Goal: Navigation & Orientation: Find specific page/section

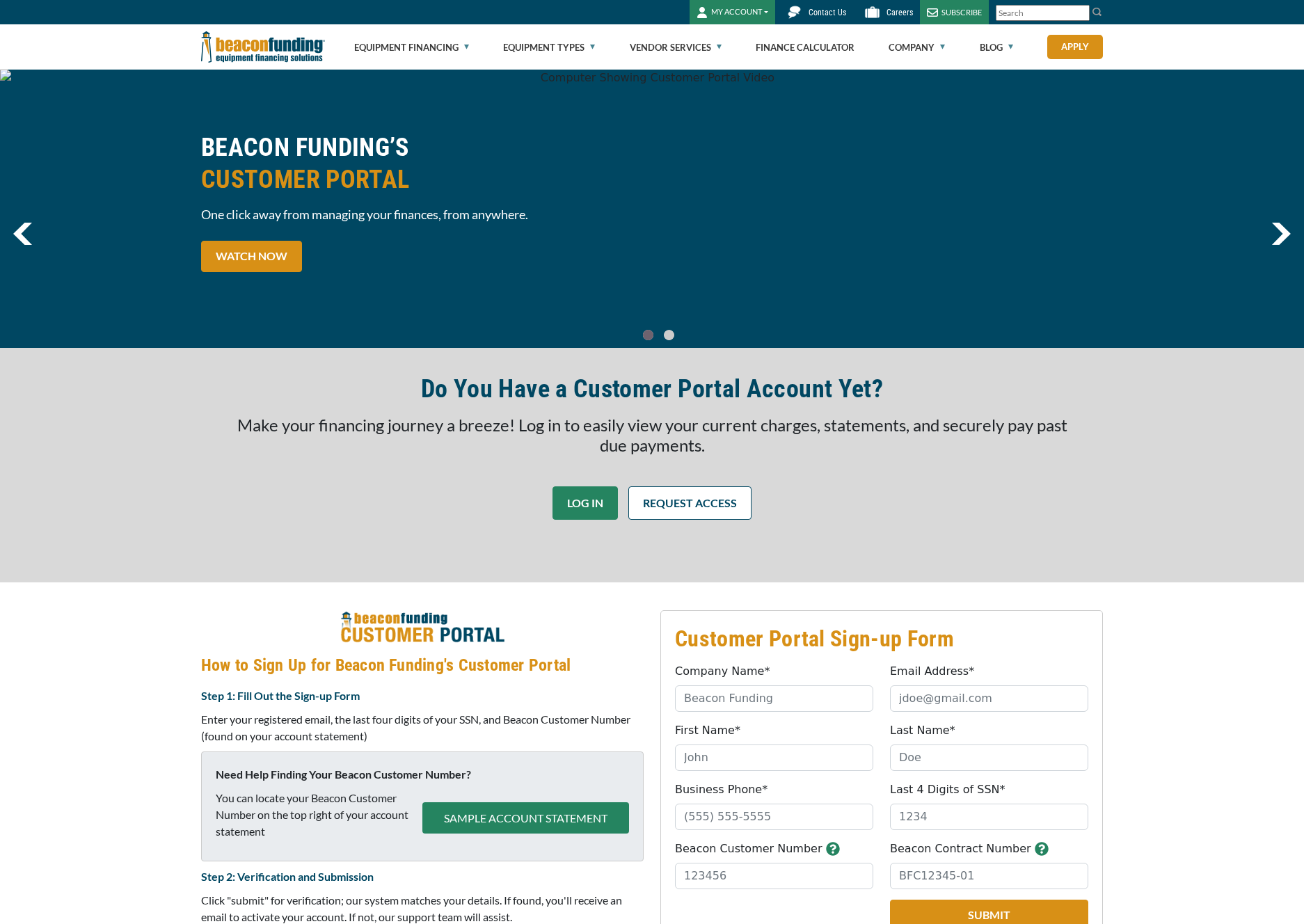
click at [571, 512] on link "LOG IN" at bounding box center [585, 503] width 65 height 33
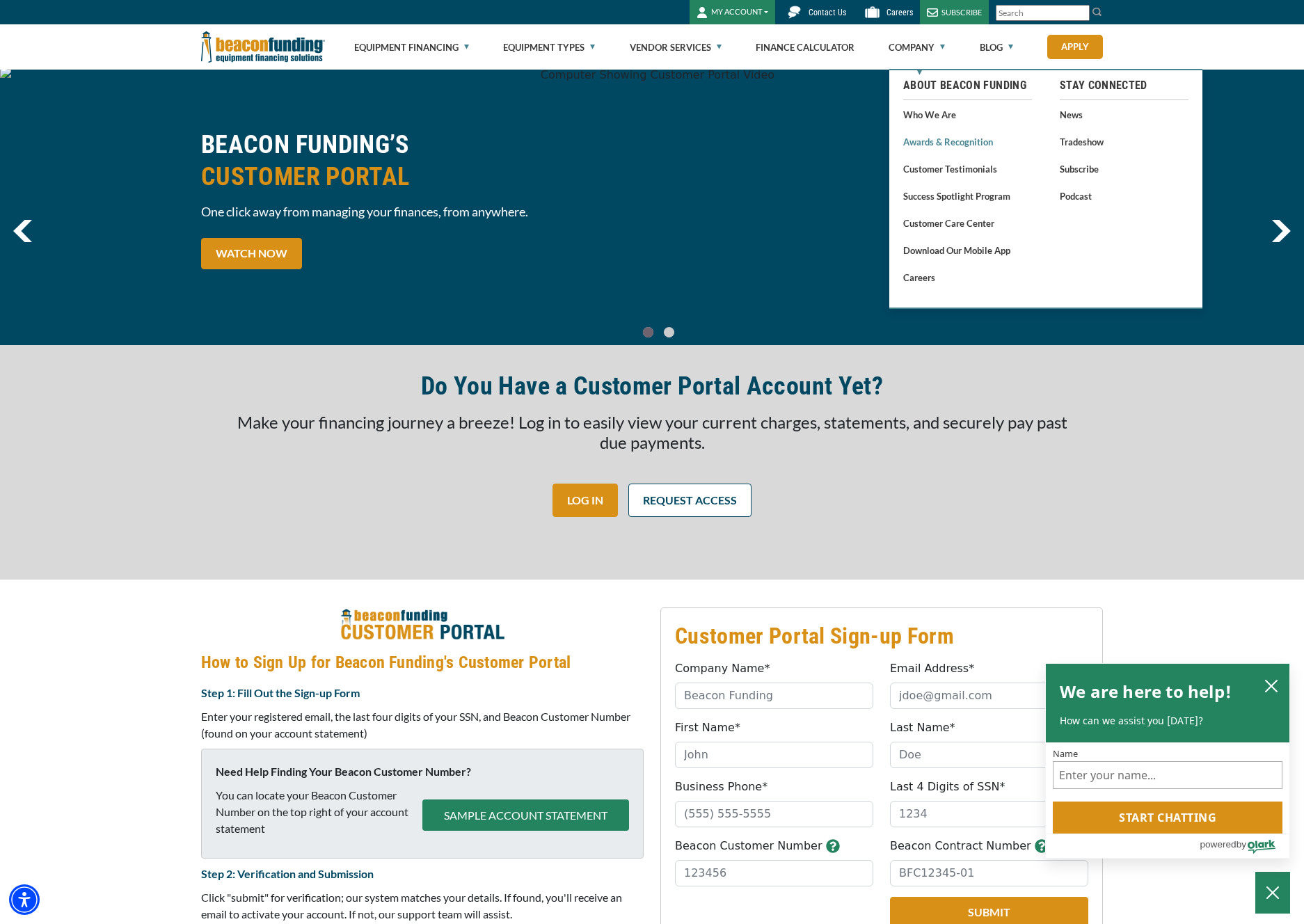
scroll to position [2, 0]
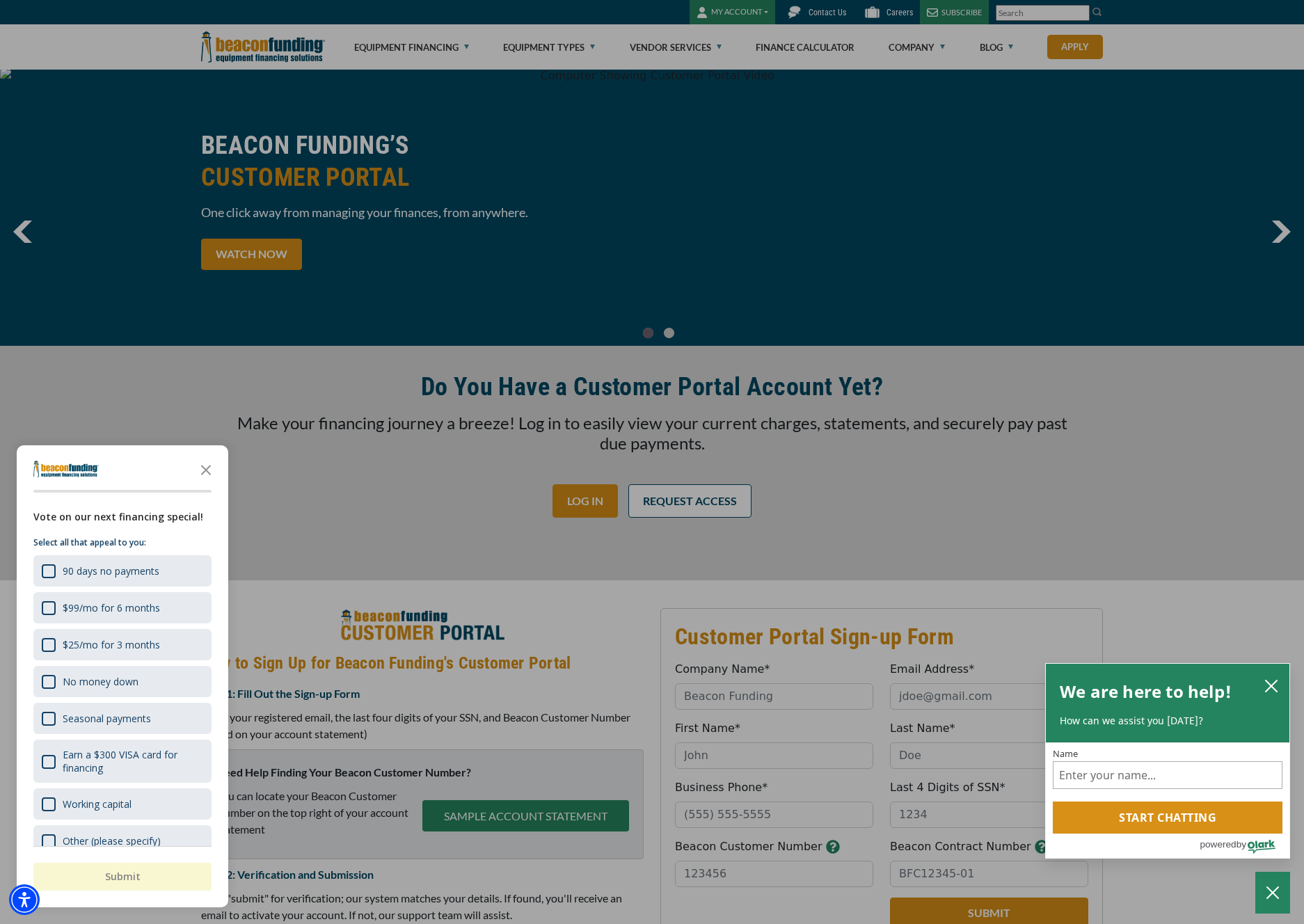
click at [207, 473] on icon "Close the survey" at bounding box center [206, 469] width 28 height 28
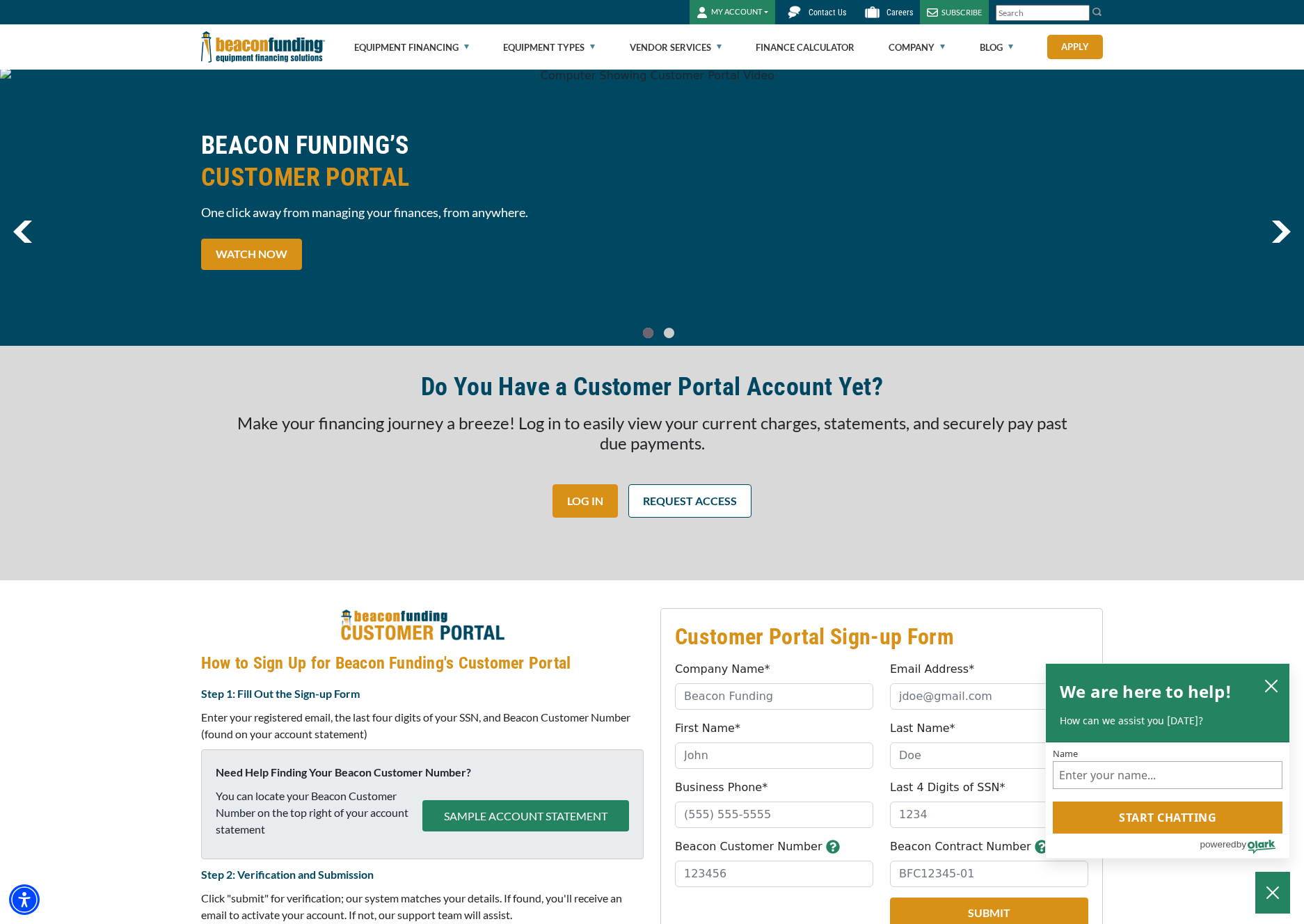
scroll to position [0, 0]
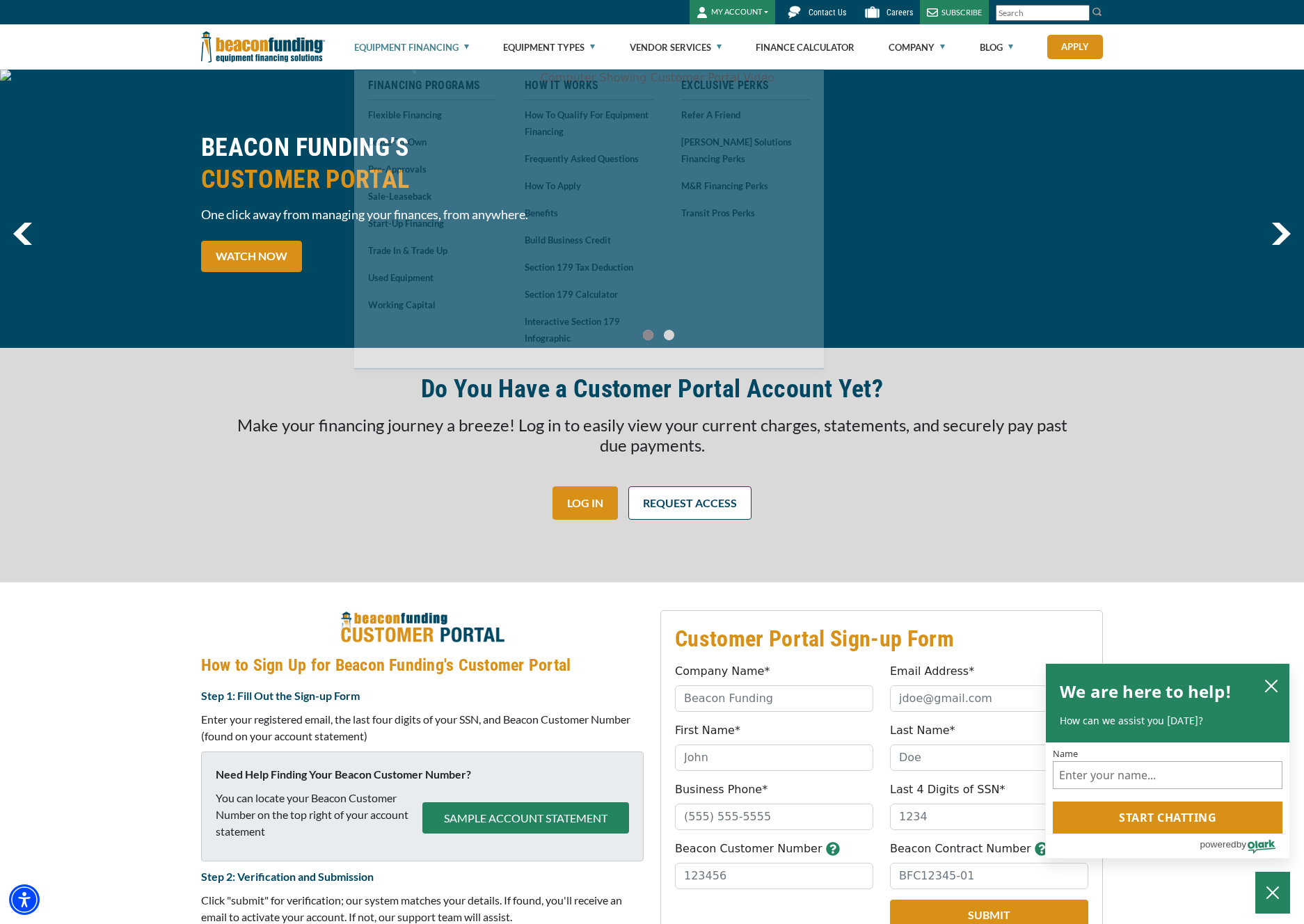
click at [462, 44] on link "Equipment Financing" at bounding box center [411, 47] width 115 height 44
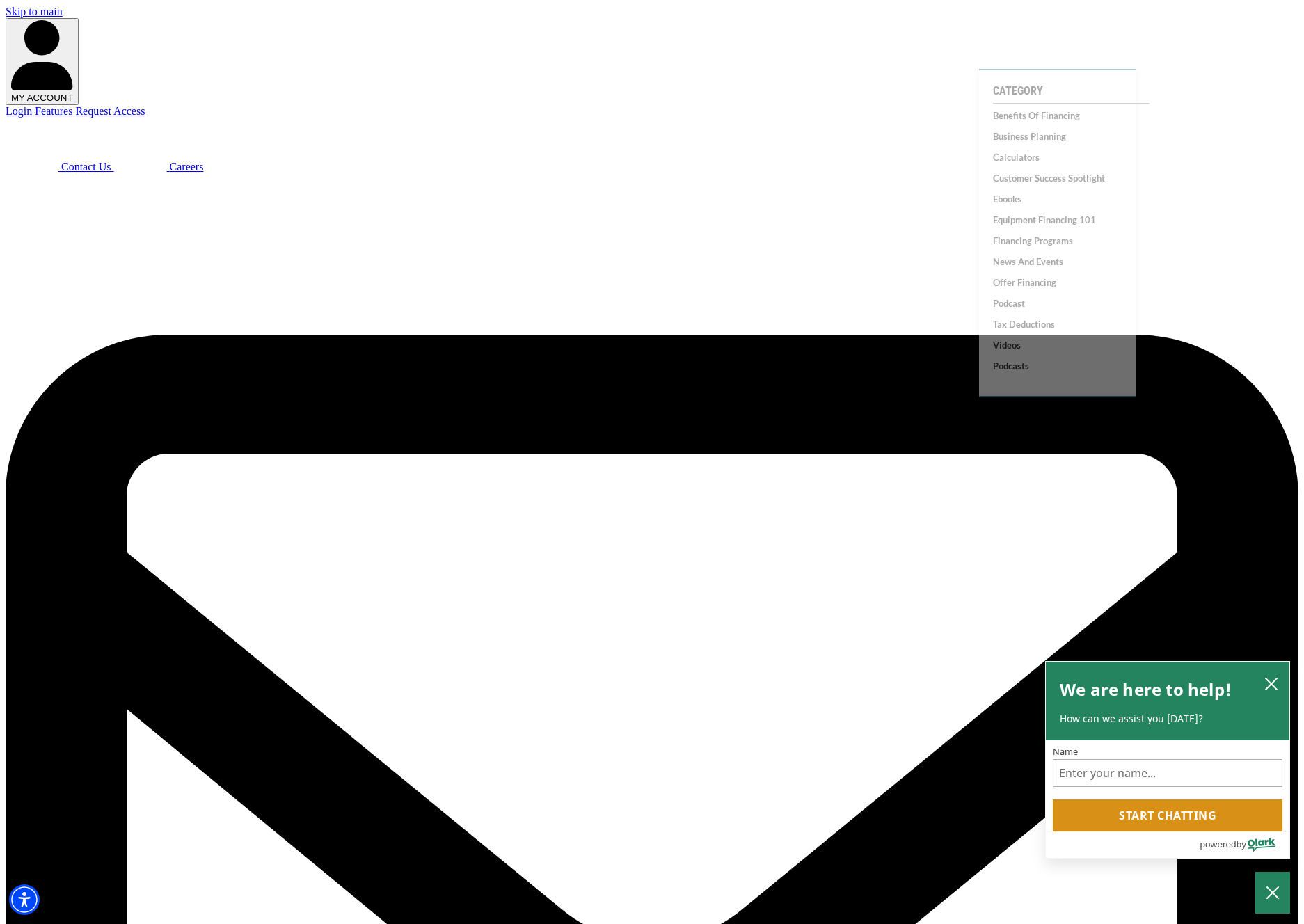
click at [79, 18] on button "MY ACCOUNT" at bounding box center [41, 62] width 73 height 87
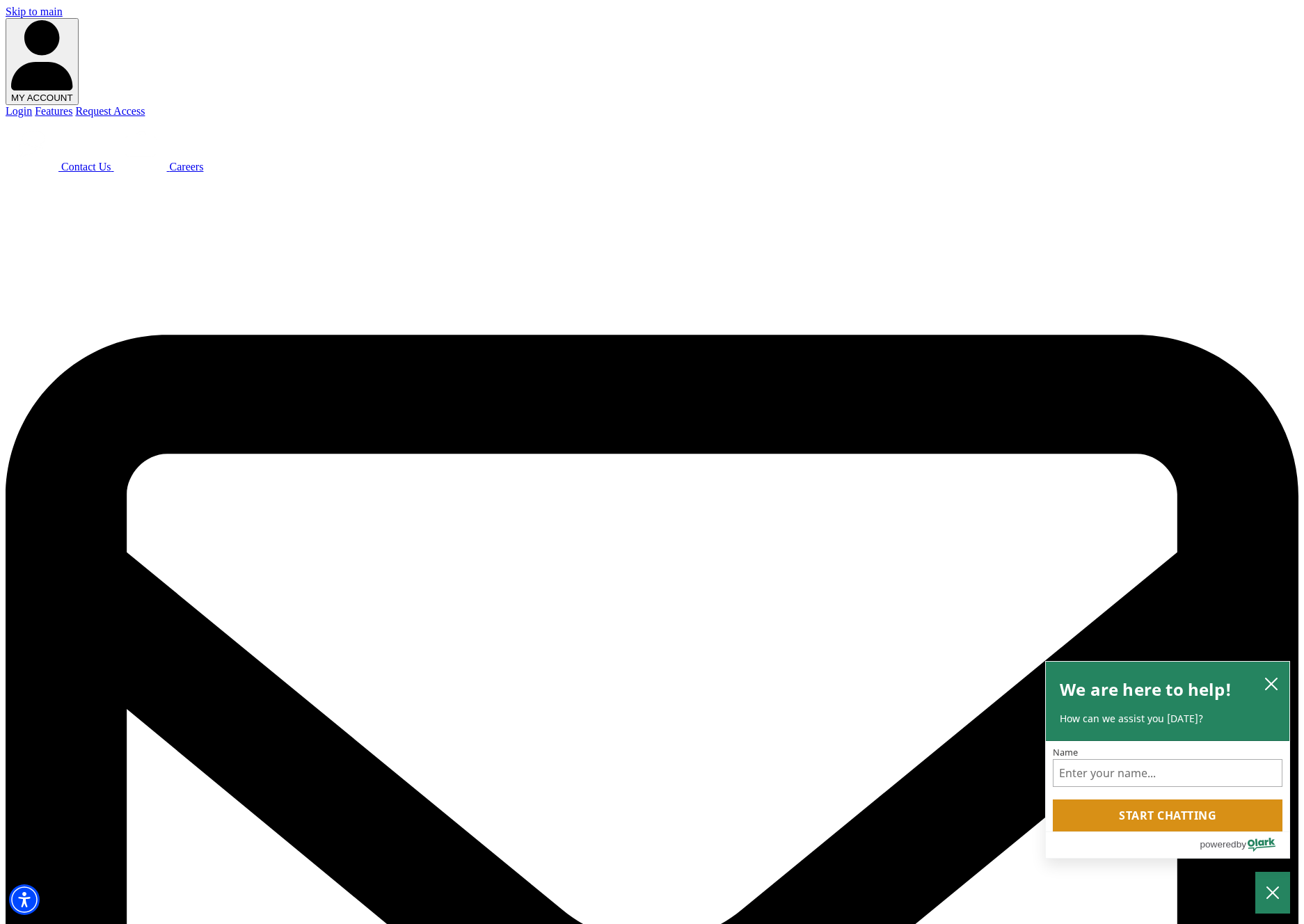
click at [32, 105] on link "Login" at bounding box center [18, 111] width 26 height 12
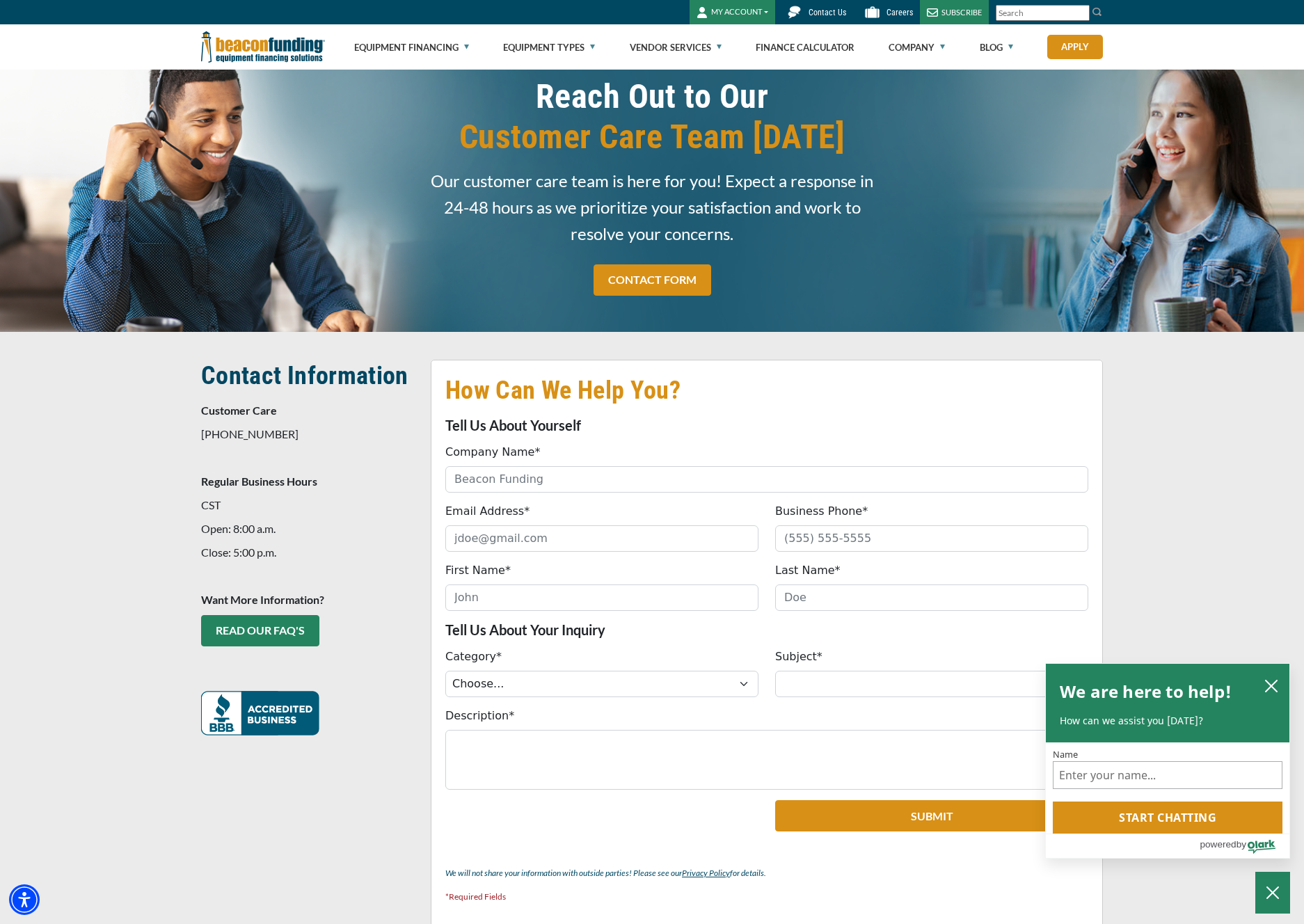
scroll to position [17, 0]
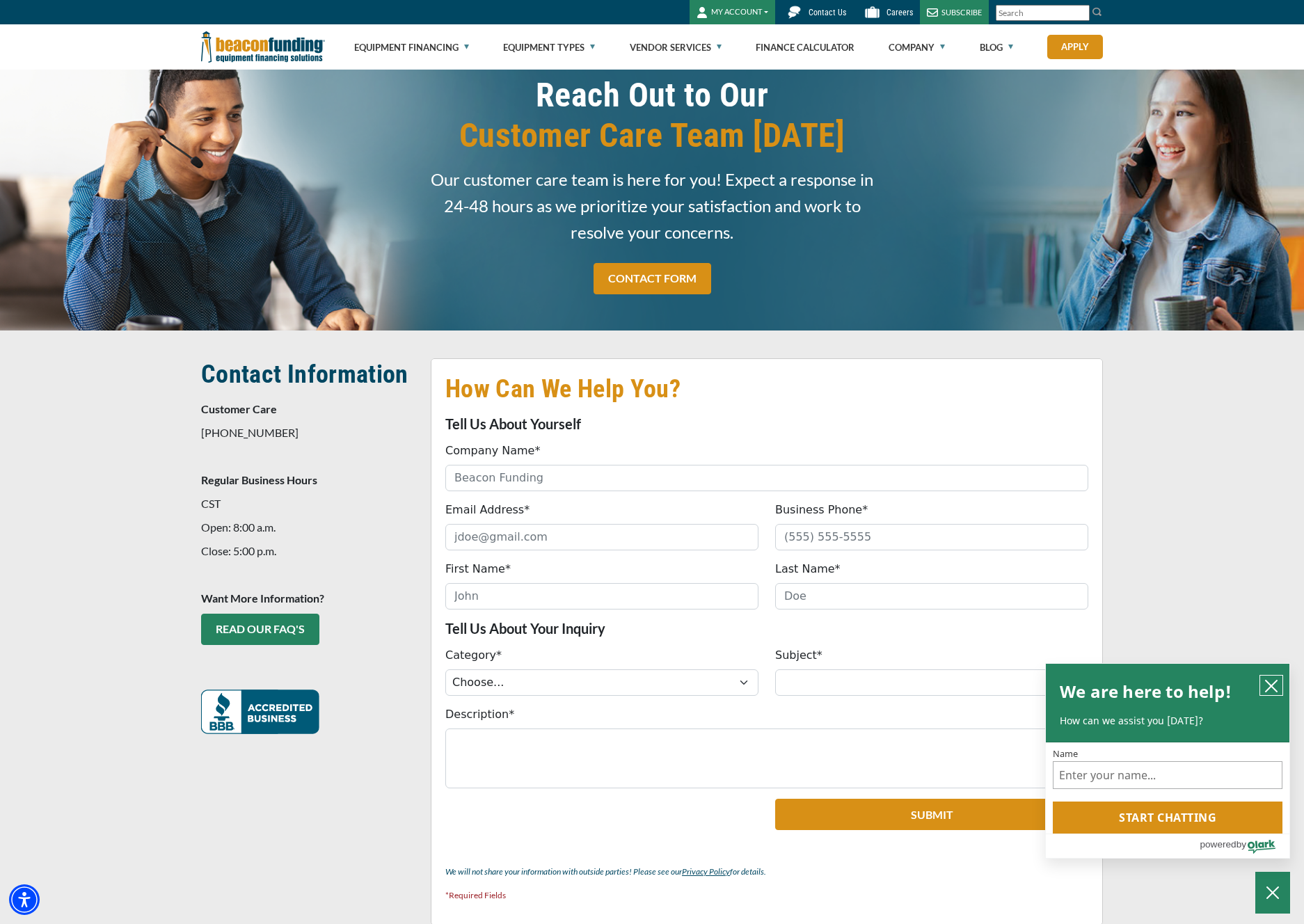
click at [1269, 692] on button "close chatbox" at bounding box center [1272, 685] width 23 height 20
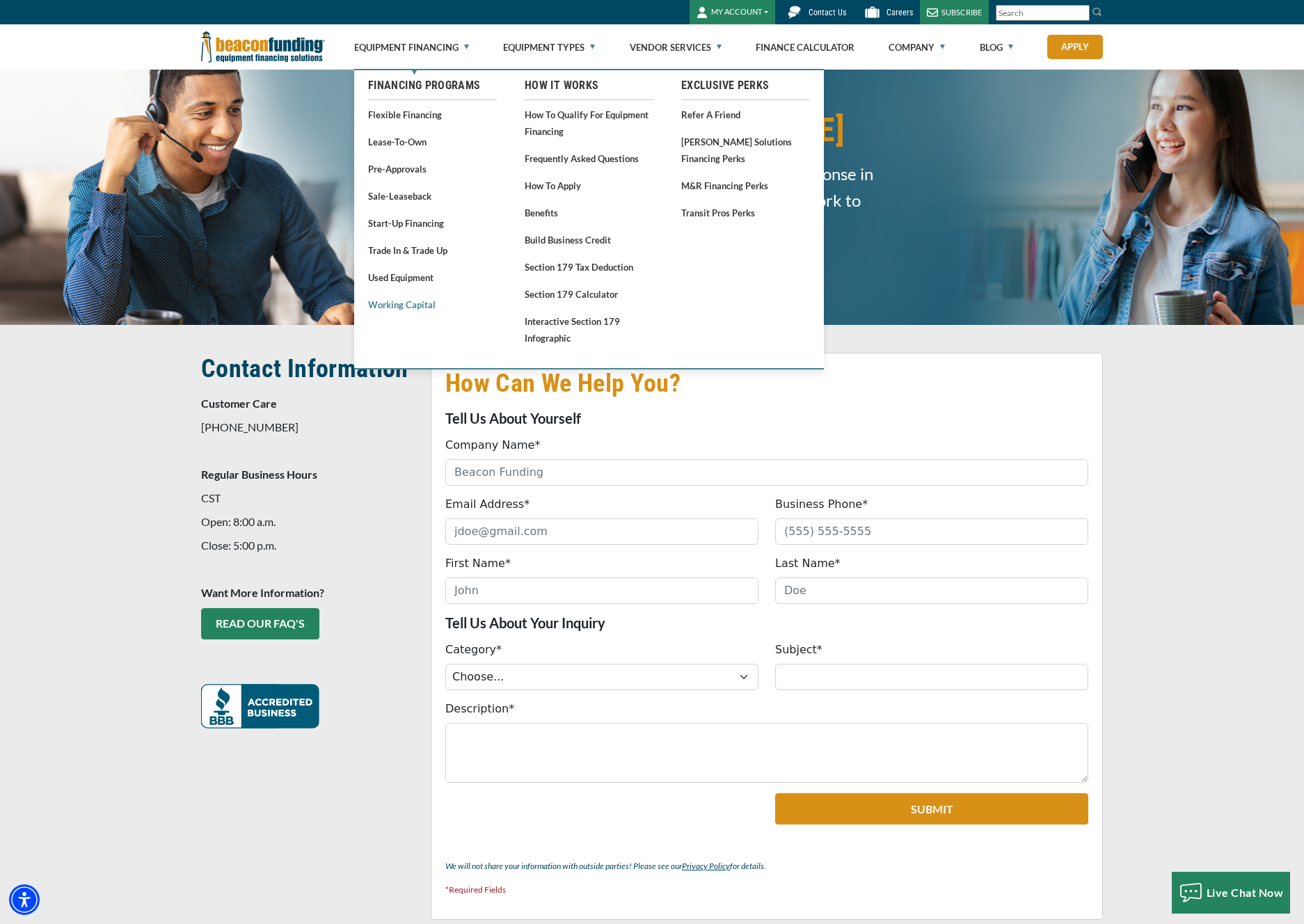
scroll to position [22, 0]
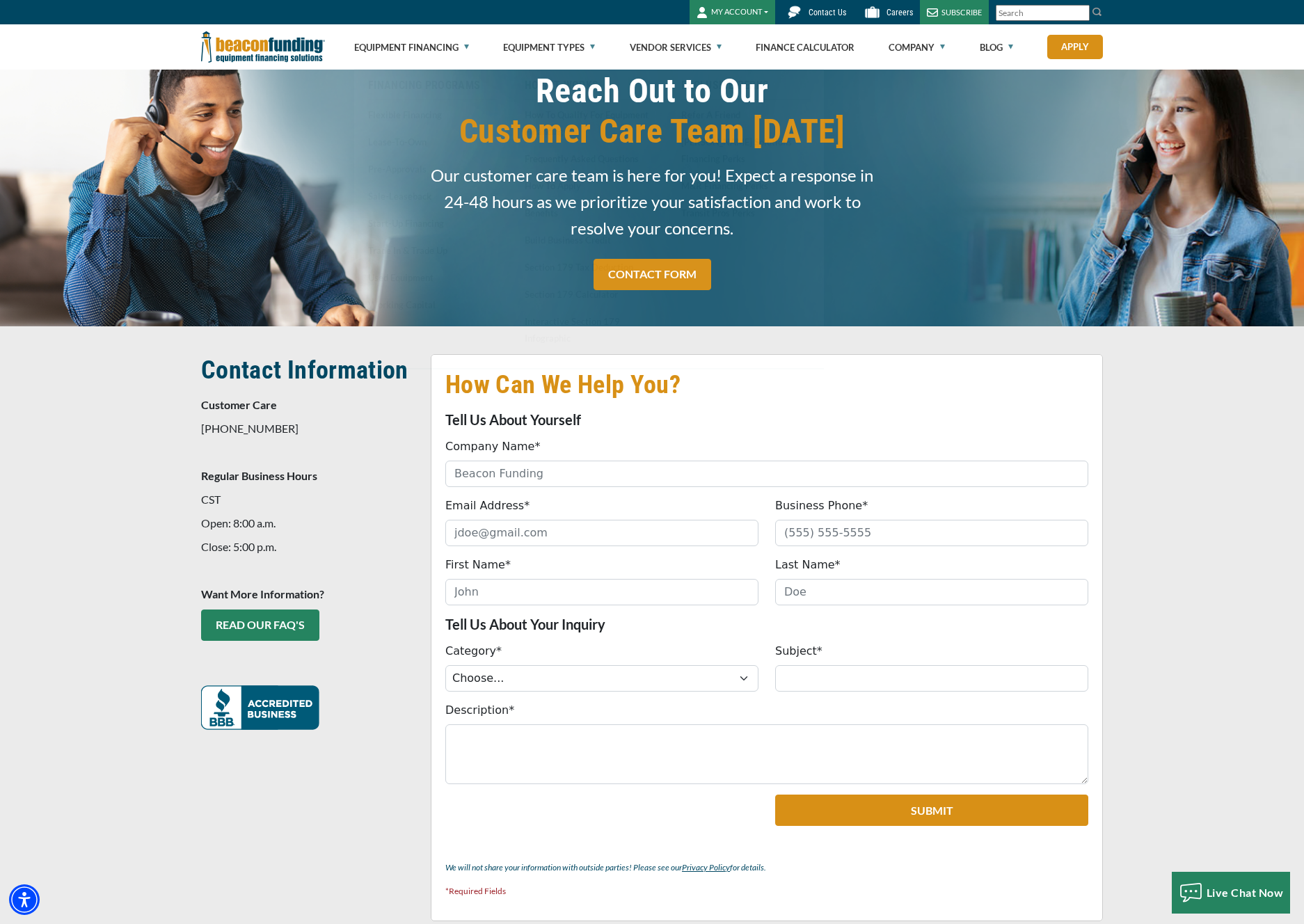
drag, startPoint x: 422, startPoint y: 410, endPoint x: 452, endPoint y: 370, distance: 50.0
click at [422, 409] on div "How Can We Help You? Tell Us About Yourself Company Name* Please provide a vali…" at bounding box center [767, 637] width 689 height 567
